Goal: Task Accomplishment & Management: Use online tool/utility

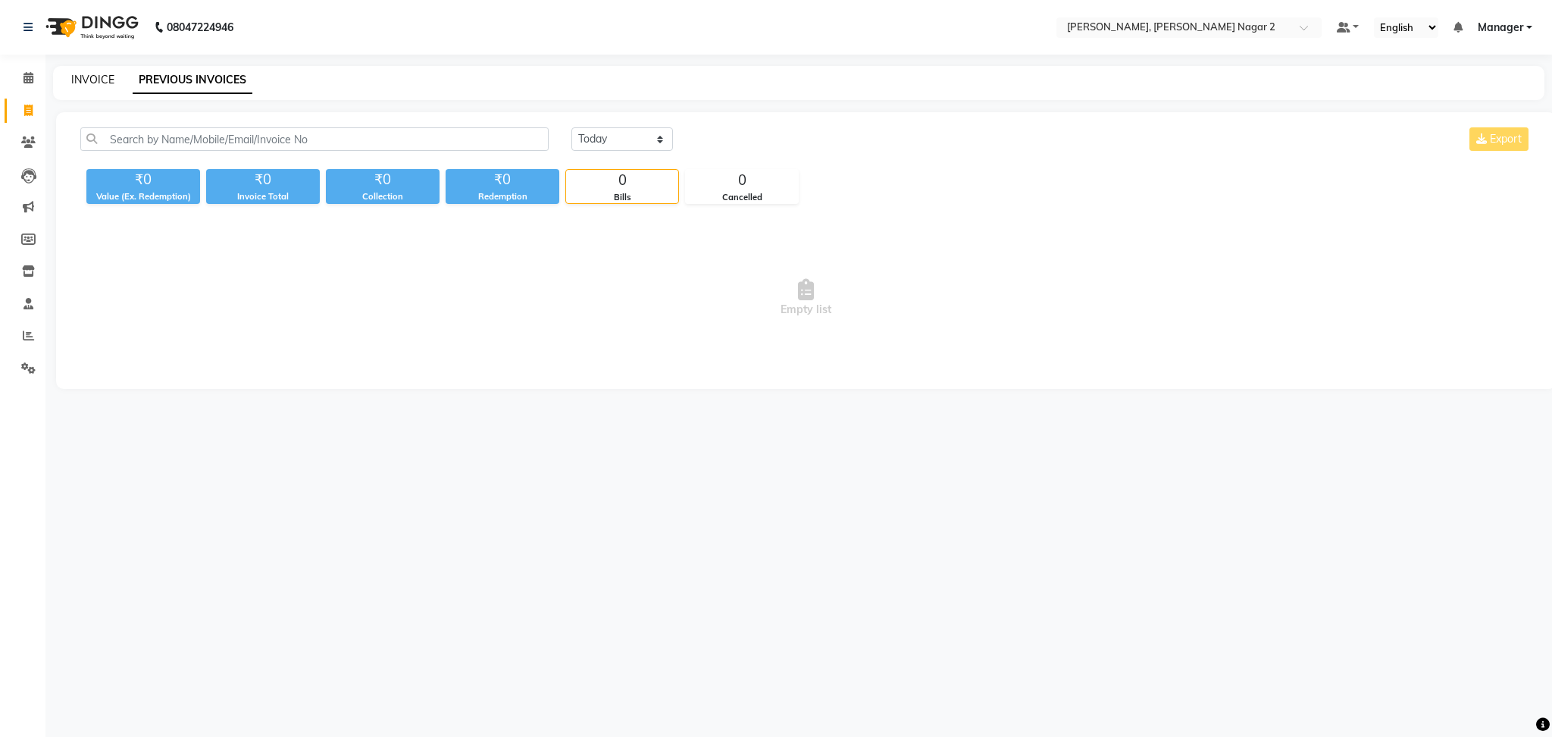
click at [92, 80] on link "INVOICE" at bounding box center [92, 80] width 43 height 14
select select "4241"
select select "service"
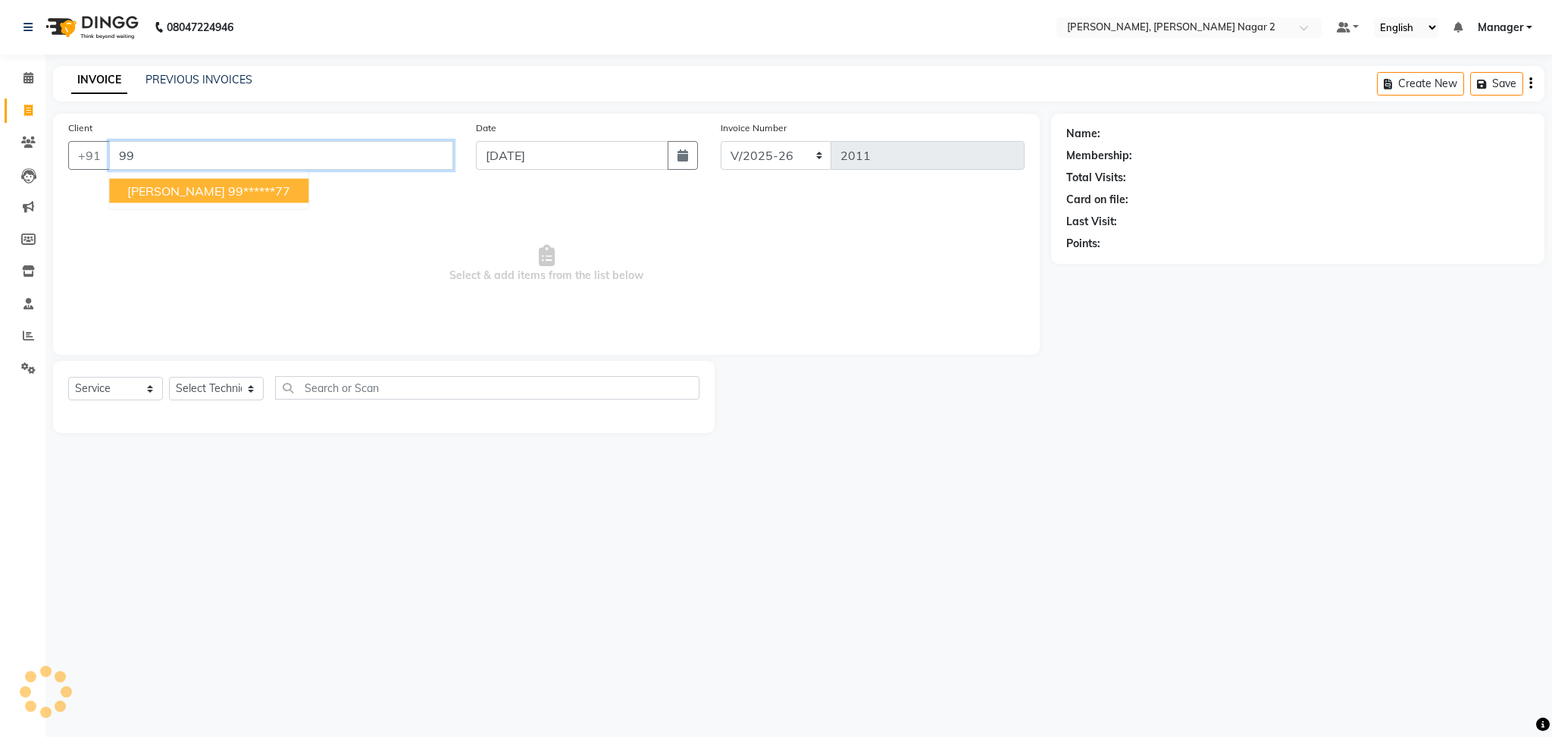
type input "9"
type input "9810747"
